Goal: Task Accomplishment & Management: Manage account settings

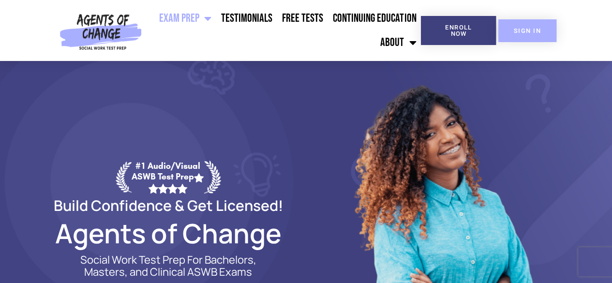
click at [535, 21] on link "SIGN IN" at bounding box center [527, 30] width 58 height 23
click at [511, 24] on link "SIGN IN" at bounding box center [527, 30] width 58 height 23
